Goal: Transaction & Acquisition: Download file/media

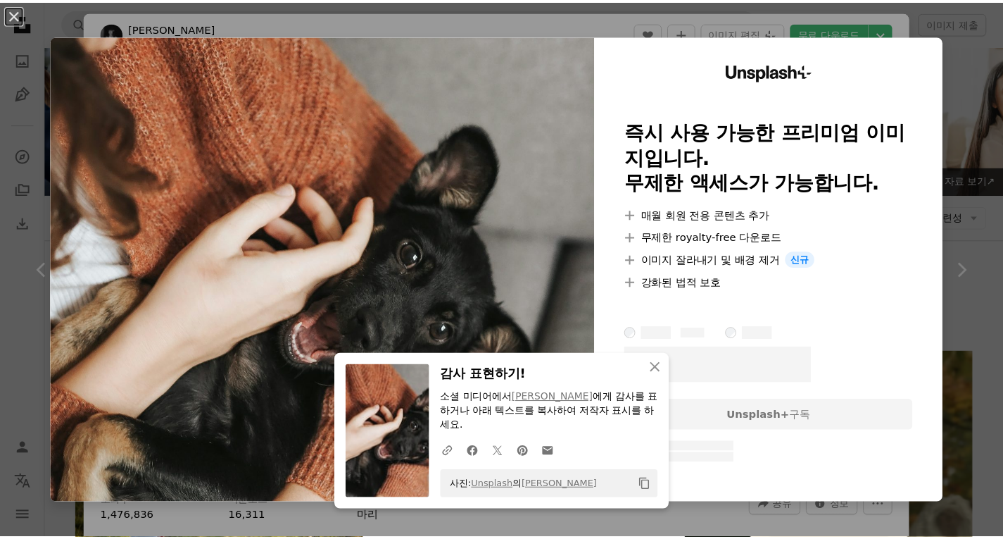
scroll to position [3872, 0]
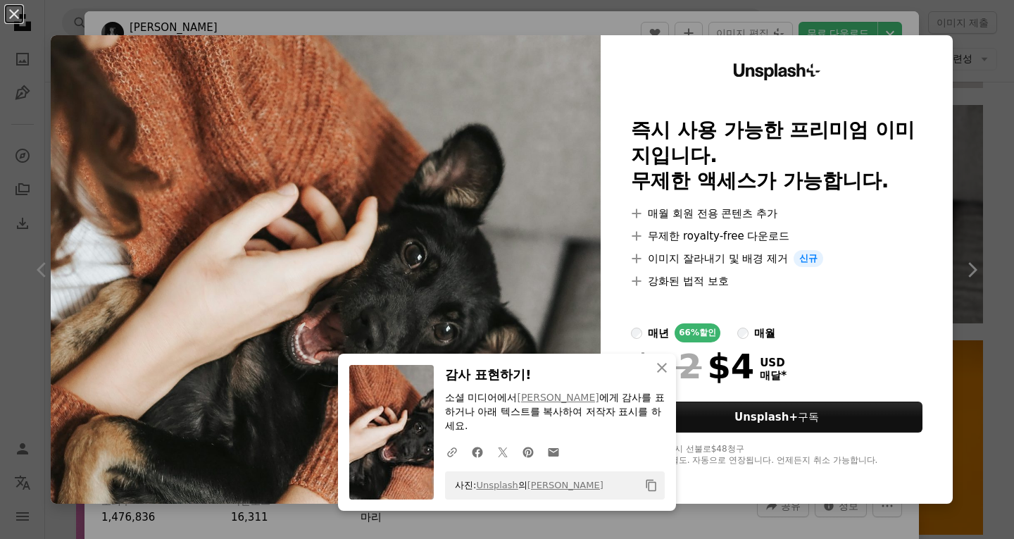
click at [528, 75] on img at bounding box center [326, 269] width 550 height 468
click at [951, 26] on div "An X shape An X shape 닫기 감사 표현하기! 소셜 미디어에서 [PERSON_NAME] 에게 감사를 표하거나 아래 텍스트를 복사…" at bounding box center [507, 269] width 1014 height 539
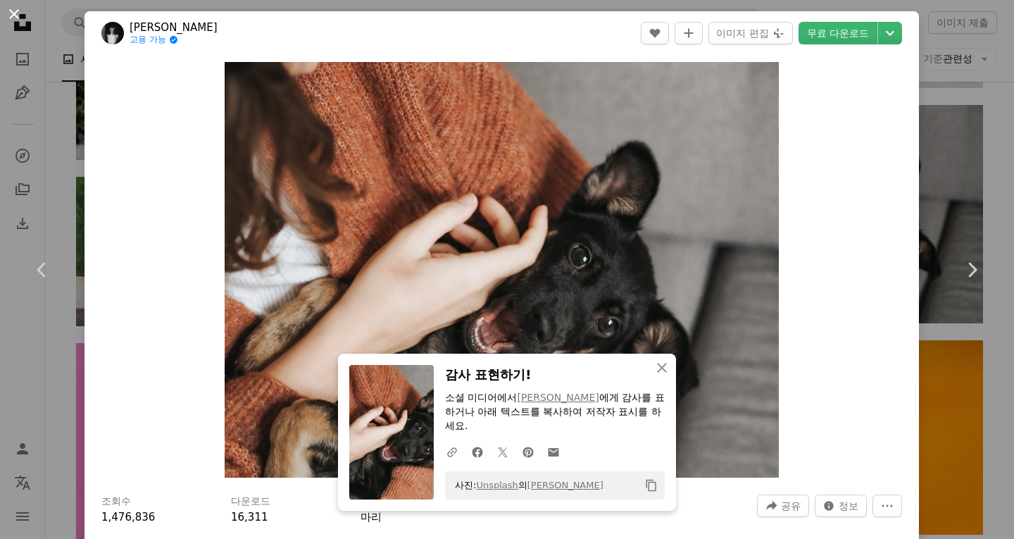
click at [15, 16] on button "An X shape" at bounding box center [14, 14] width 17 height 17
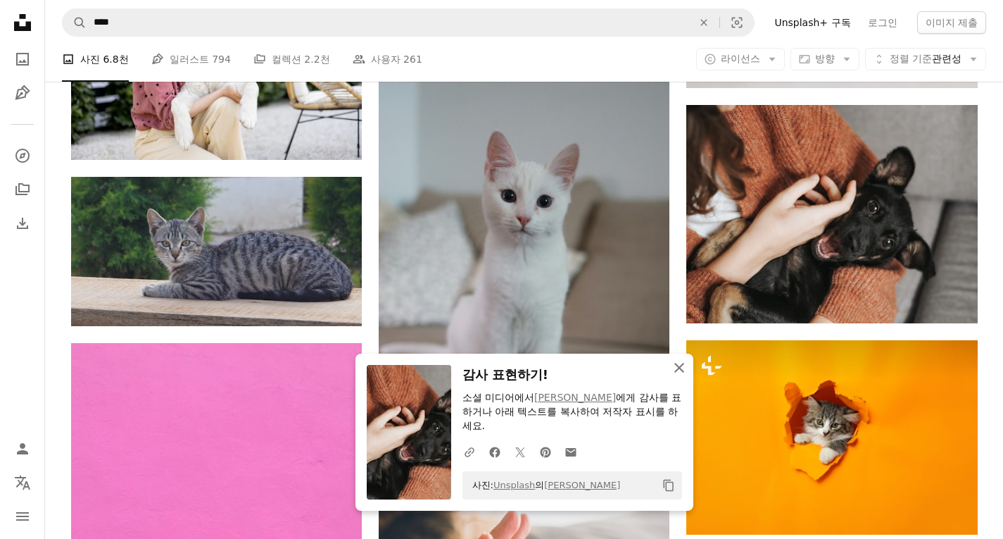
click at [688, 372] on button "An X shape 닫기" at bounding box center [679, 367] width 28 height 28
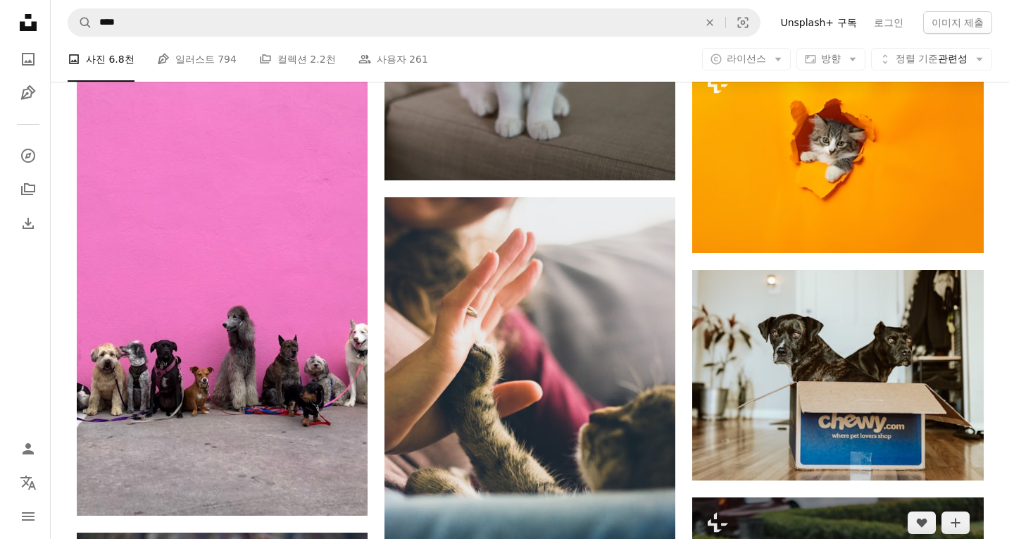
scroll to position [4294, 0]
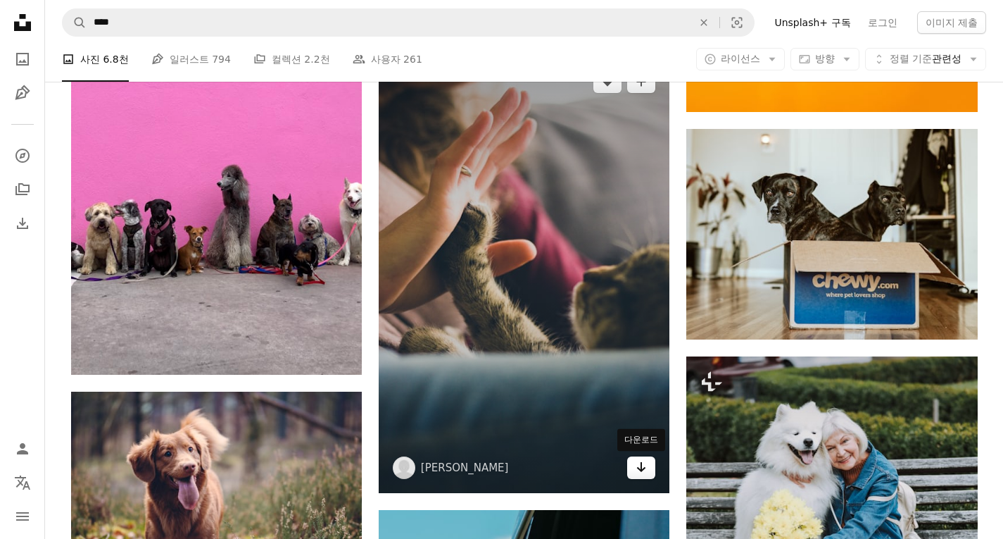
click at [646, 467] on icon "Arrow pointing down" at bounding box center [641, 466] width 11 height 17
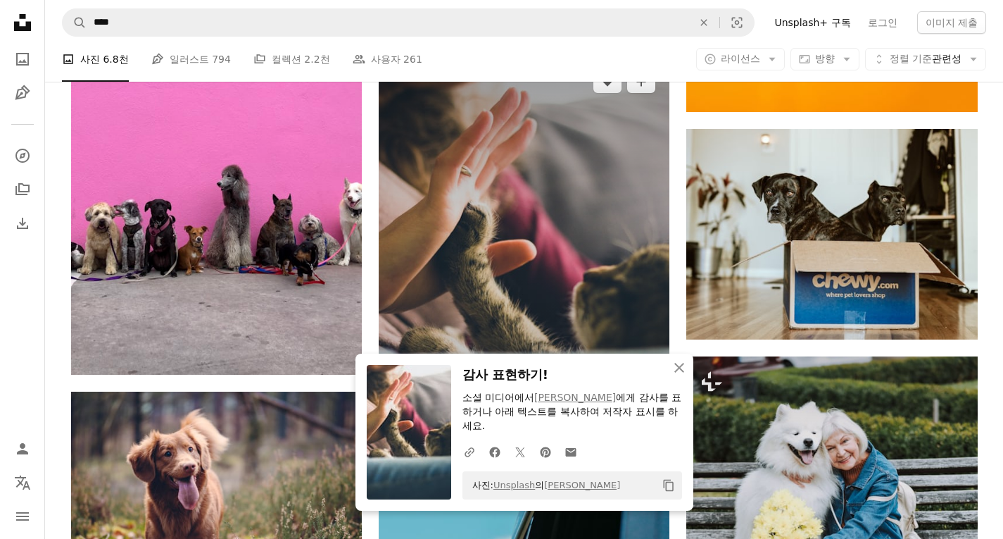
click at [565, 279] on img at bounding box center [524, 274] width 291 height 436
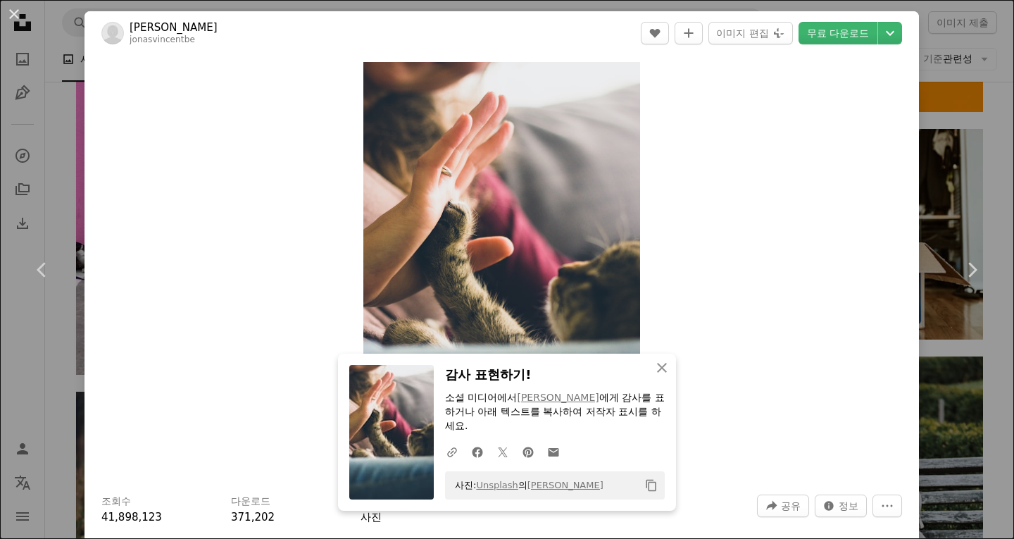
drag, startPoint x: 784, startPoint y: 127, endPoint x: 791, endPoint y: 114, distance: 14.5
click at [785, 126] on div "Zoom in" at bounding box center [501, 269] width 834 height 429
